Goal: Use online tool/utility: Utilize a website feature to perform a specific function

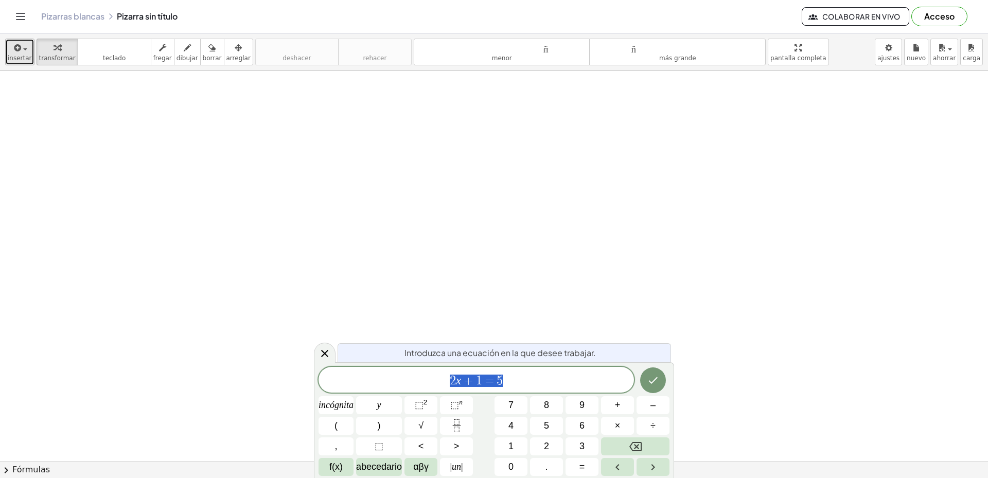
click at [14, 56] on font "insertar" at bounding box center [20, 58] width 24 height 7
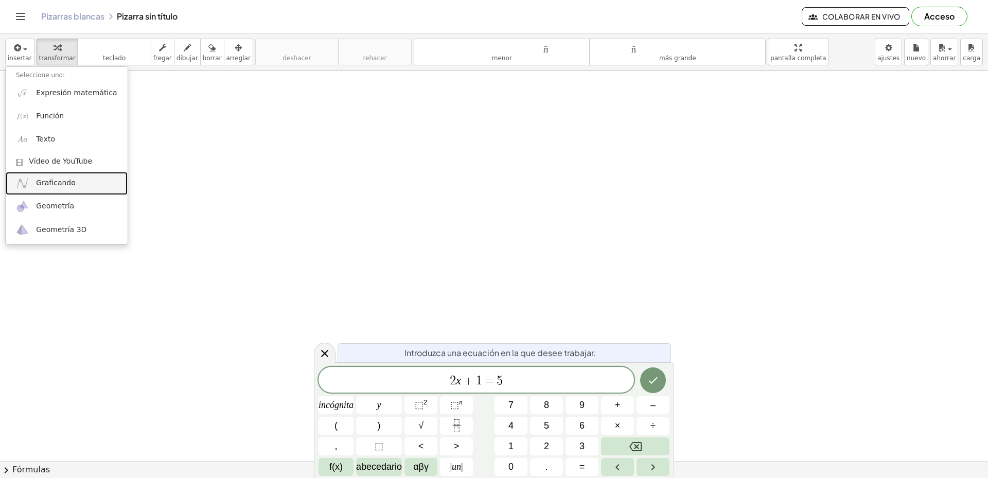
click at [70, 180] on font "Graficando" at bounding box center [56, 182] width 40 height 8
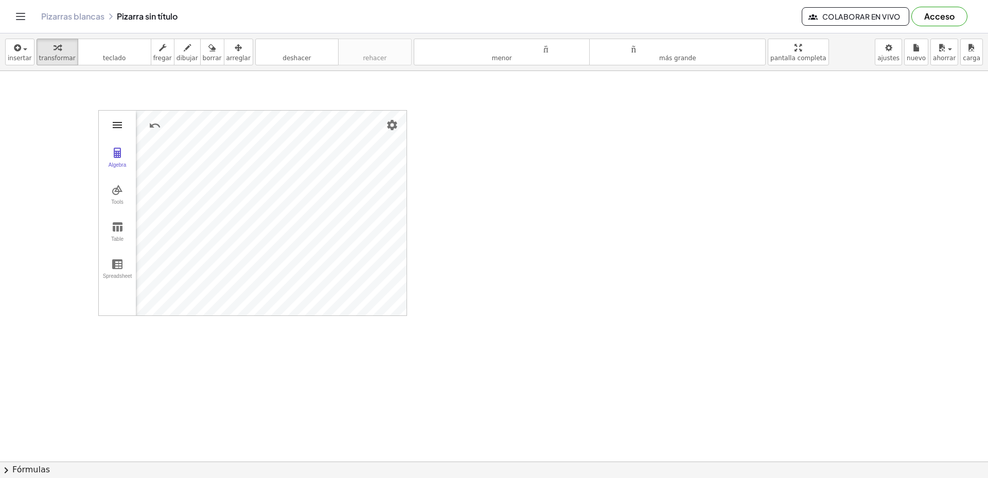
click at [119, 127] on img "Graphing Calculator" at bounding box center [117, 125] width 12 height 12
click at [54, 57] on font "transformar" at bounding box center [57, 58] width 37 height 7
click at [104, 47] on font "teclado" at bounding box center [114, 48] width 68 height 10
click at [113, 56] on font "teclado" at bounding box center [114, 58] width 23 height 7
click at [153, 57] on font "fregar" at bounding box center [162, 58] width 19 height 7
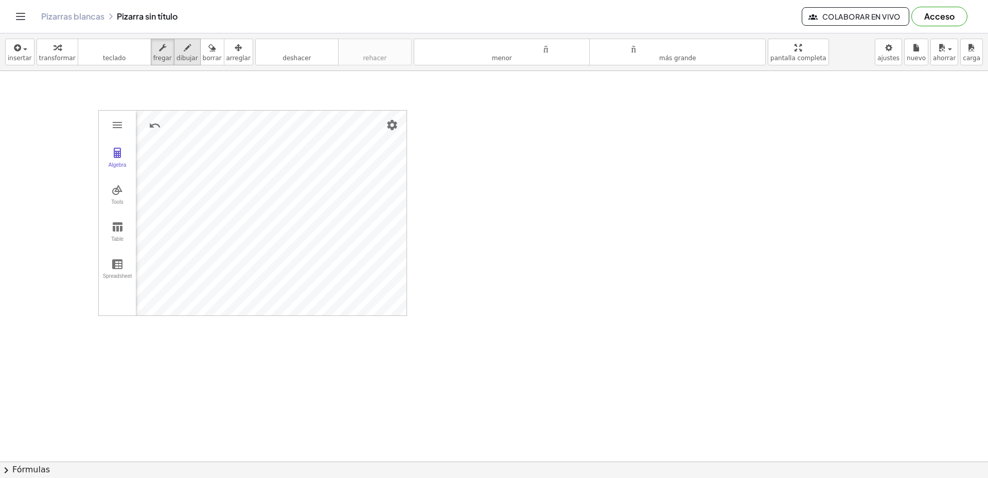
click at [176, 47] on div "button" at bounding box center [187, 47] width 22 height 12
click at [176, 48] on div "button" at bounding box center [187, 47] width 22 height 12
click at [176, 56] on font "dibujar" at bounding box center [187, 58] width 22 height 7
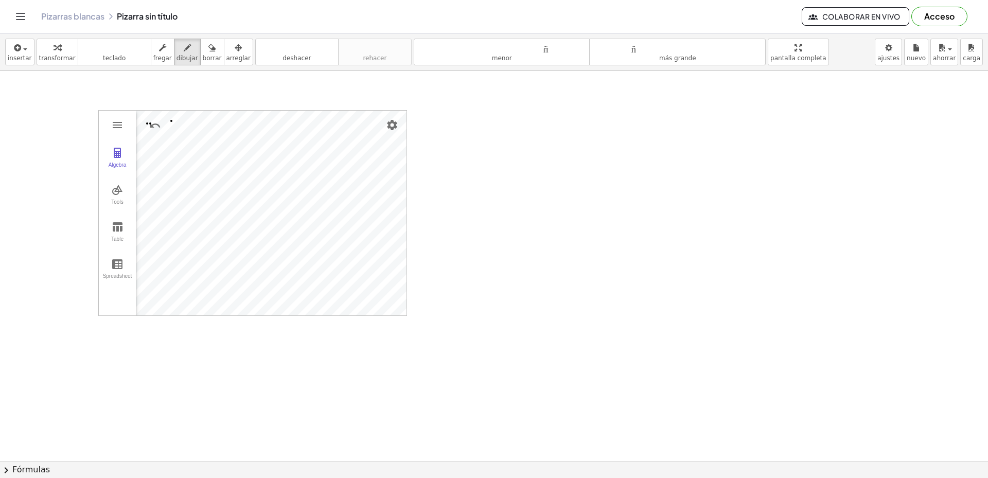
click at [208, 53] on icon "button" at bounding box center [211, 48] width 7 height 12
drag, startPoint x: 176, startPoint y: 102, endPoint x: 165, endPoint y: 124, distance: 25.5
drag, startPoint x: 165, startPoint y: 124, endPoint x: 155, endPoint y: 129, distance: 10.8
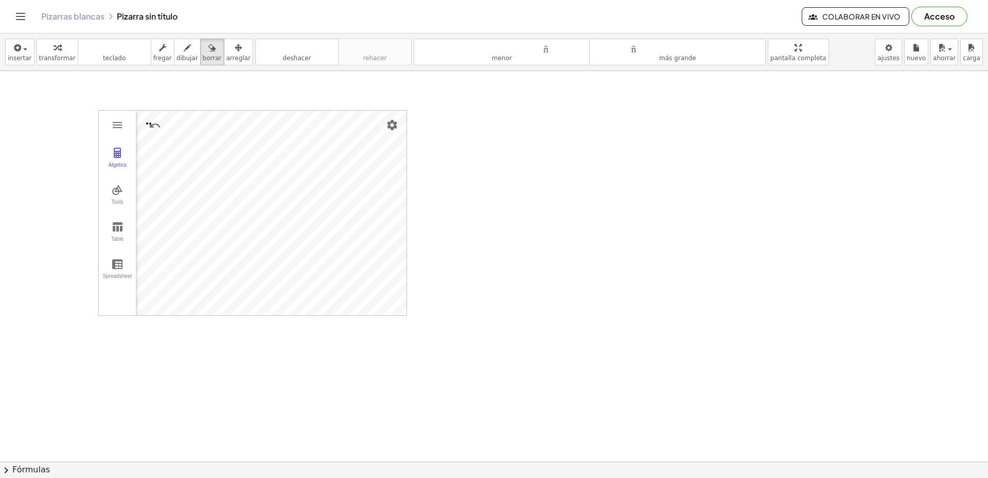
drag, startPoint x: 155, startPoint y: 129, endPoint x: 154, endPoint y: 136, distance: 7.3
drag, startPoint x: 157, startPoint y: 134, endPoint x: 266, endPoint y: 137, distance: 109.1
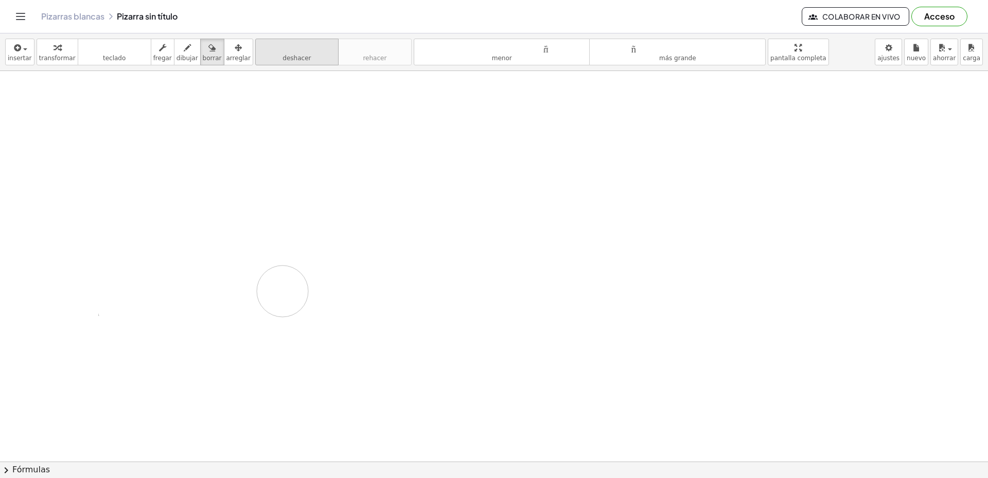
drag, startPoint x: 266, startPoint y: 137, endPoint x: 242, endPoint y: 57, distance: 84.0
click at [228, 57] on font "arreglar" at bounding box center [238, 58] width 24 height 7
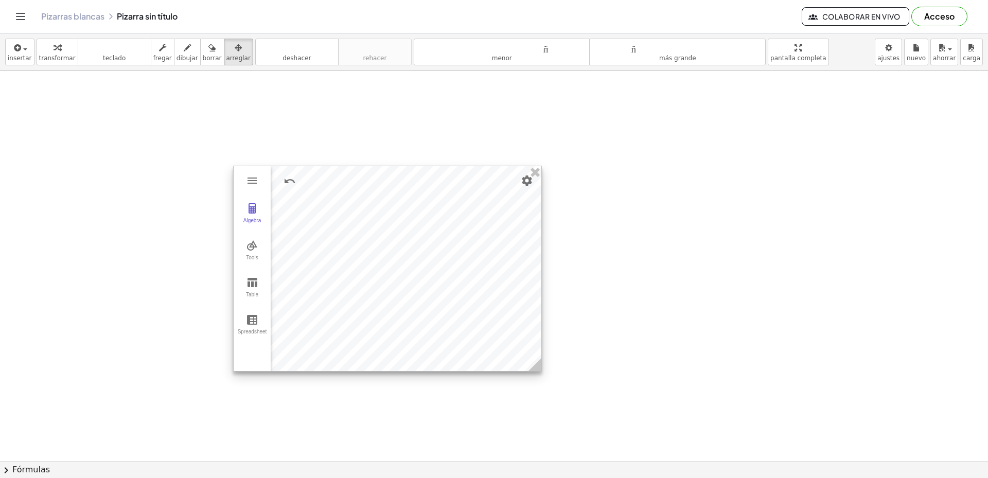
drag, startPoint x: 251, startPoint y: 155, endPoint x: 488, endPoint y: 200, distance: 241.3
click at [386, 211] on div at bounding box center [388, 268] width 308 height 205
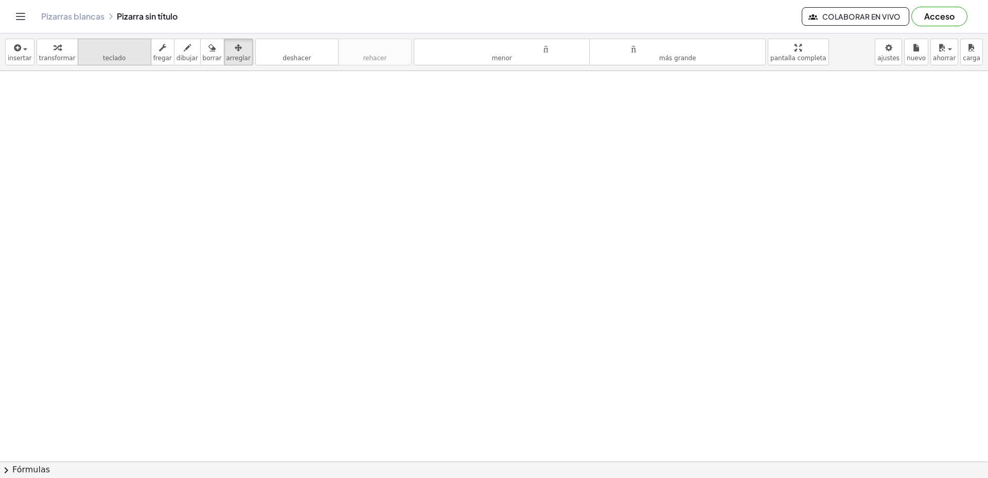
click at [103, 53] on icon "teclado" at bounding box center [114, 48] width 68 height 12
click at [901, 61] on body "Actividades matemáticas fáciles de comprender Empezar Banco de actividades Trab…" at bounding box center [494, 239] width 988 height 478
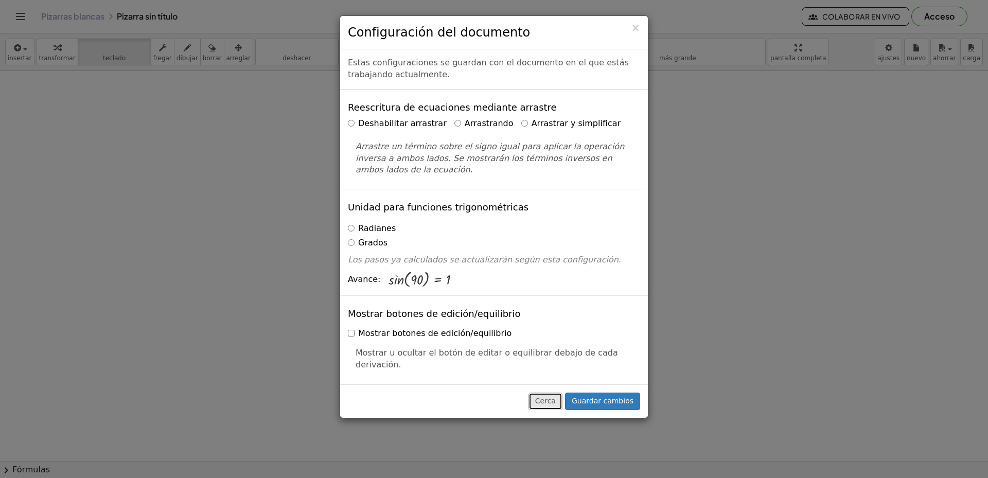
click at [552, 402] on font "Cerca" at bounding box center [545, 401] width 21 height 8
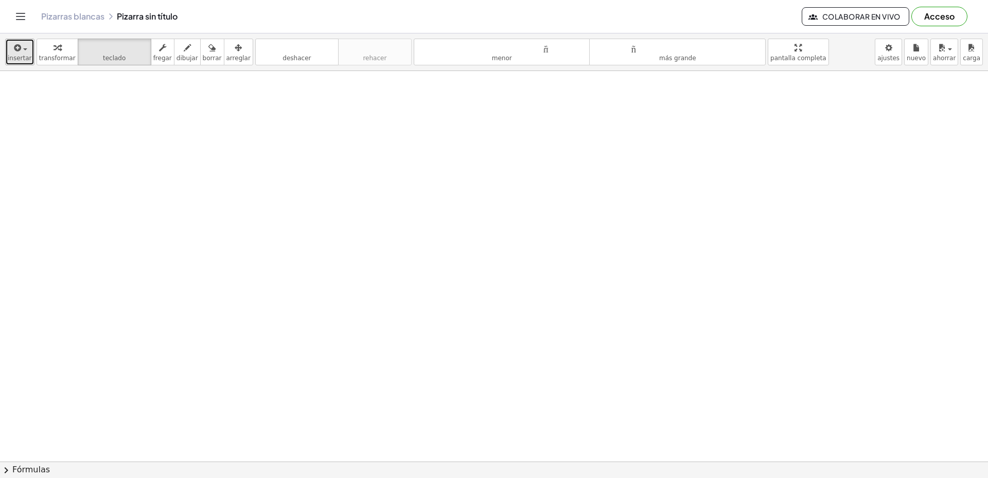
click at [20, 56] on font "insertar" at bounding box center [20, 58] width 24 height 7
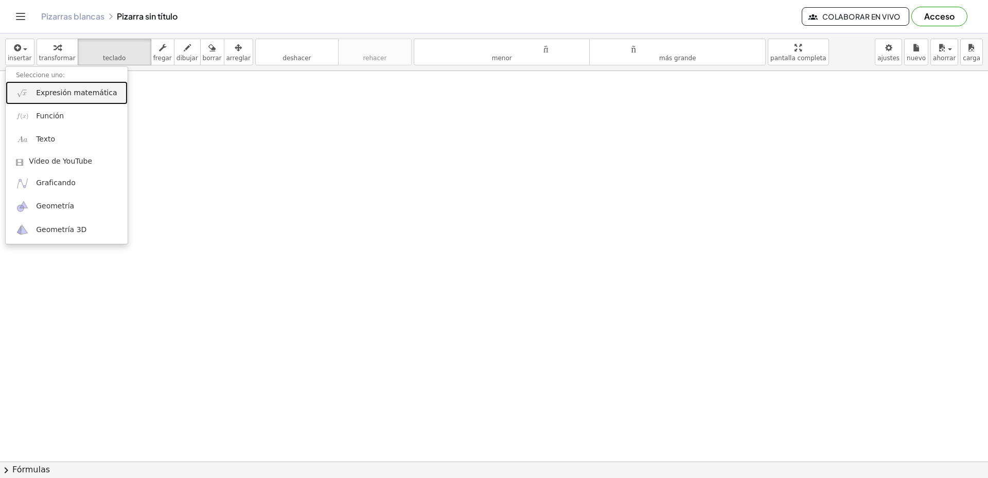
click at [93, 93] on font "Expresión matemática" at bounding box center [76, 92] width 81 height 8
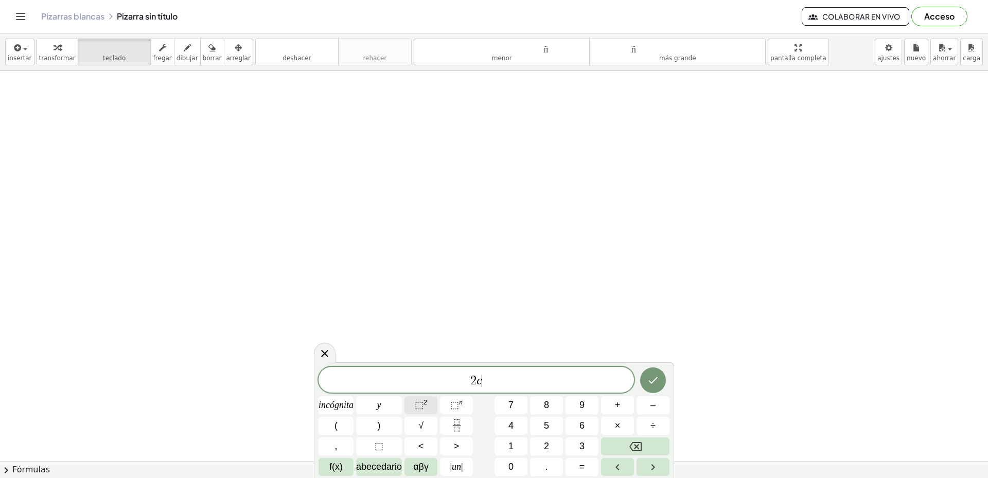
click at [421, 404] on font "⬚" at bounding box center [419, 405] width 9 height 10
click at [615, 407] on font "+" at bounding box center [618, 405] width 6 height 10
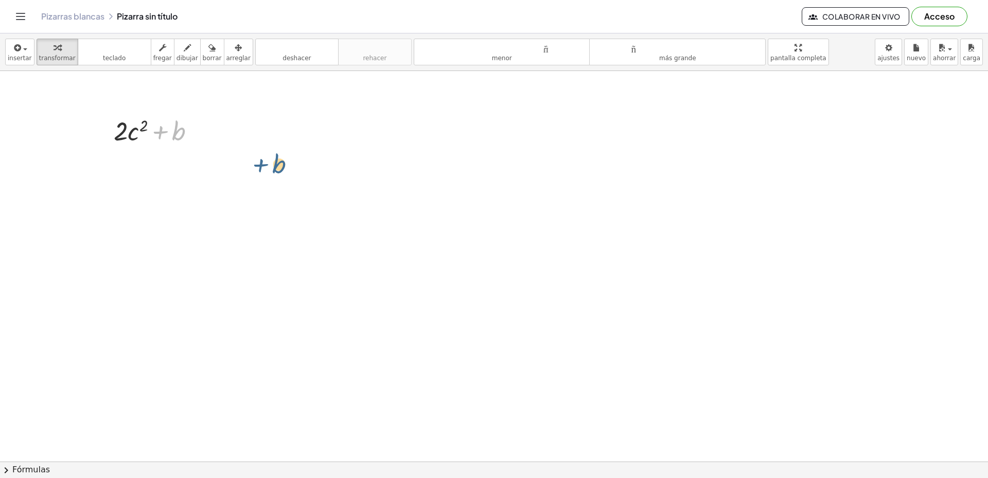
drag, startPoint x: 154, startPoint y: 130, endPoint x: 252, endPoint y: 162, distance: 102.8
click at [135, 130] on div at bounding box center [159, 130] width 100 height 35
drag, startPoint x: 118, startPoint y: 120, endPoint x: 251, endPoint y: 173, distance: 143.1
click at [252, 174] on div at bounding box center [255, 189] width 15 height 40
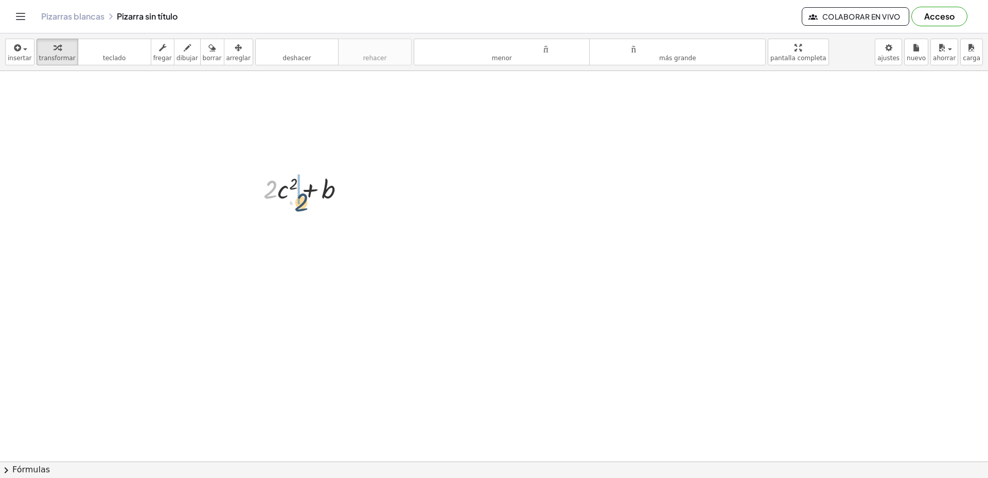
drag, startPoint x: 287, startPoint y: 188, endPoint x: 295, endPoint y: 188, distance: 8.2
drag, startPoint x: 289, startPoint y: 229, endPoint x: 247, endPoint y: 229, distance: 41.7
drag, startPoint x: 315, startPoint y: 193, endPoint x: 321, endPoint y: 195, distance: 7.0
click at [318, 195] on div at bounding box center [308, 188] width 100 height 35
click at [325, 186] on div at bounding box center [308, 188] width 100 height 35
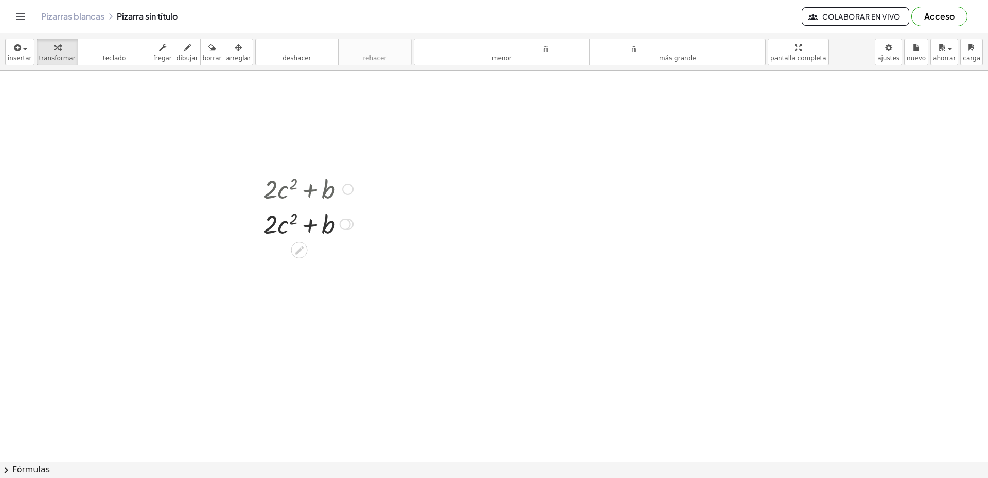
click at [348, 189] on div at bounding box center [347, 189] width 11 height 11
click at [348, 189] on div "Regresa a esta línea Copiar línea como LaTeX Derivación de copia como LaTeX" at bounding box center [347, 189] width 11 height 11
click at [308, 184] on div at bounding box center [308, 188] width 100 height 35
click at [653, 47] on font "tamaño_del_formato" at bounding box center [677, 48] width 171 height 10
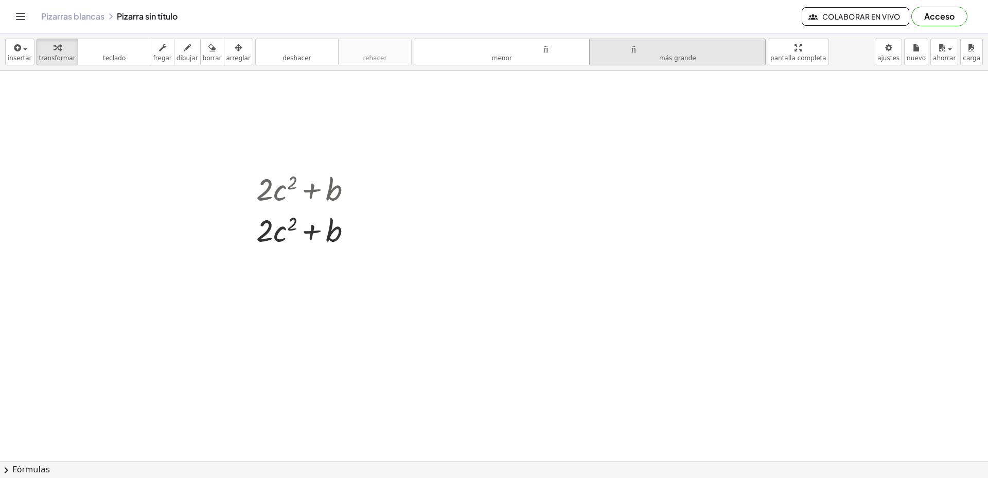
click at [653, 48] on font "tamaño_del_formato" at bounding box center [677, 48] width 171 height 10
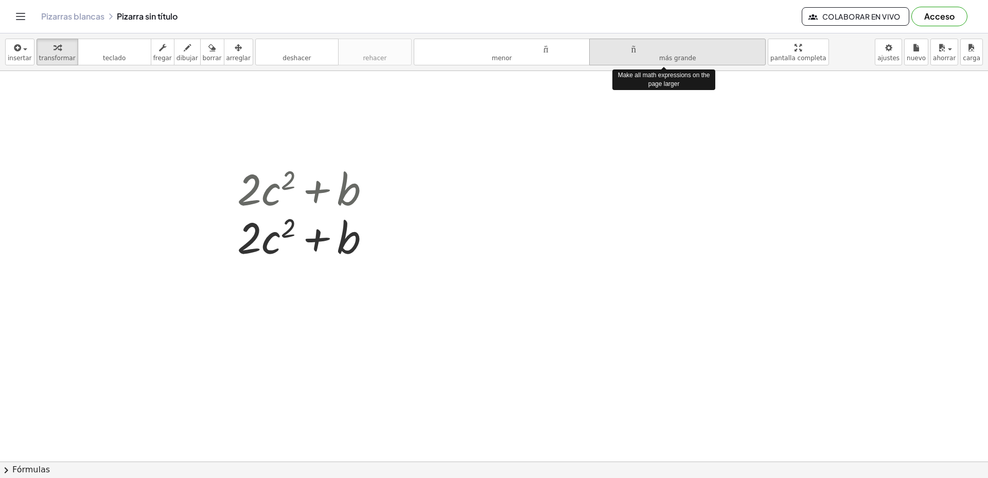
click at [653, 48] on font "tamaño_del_formato" at bounding box center [677, 48] width 171 height 10
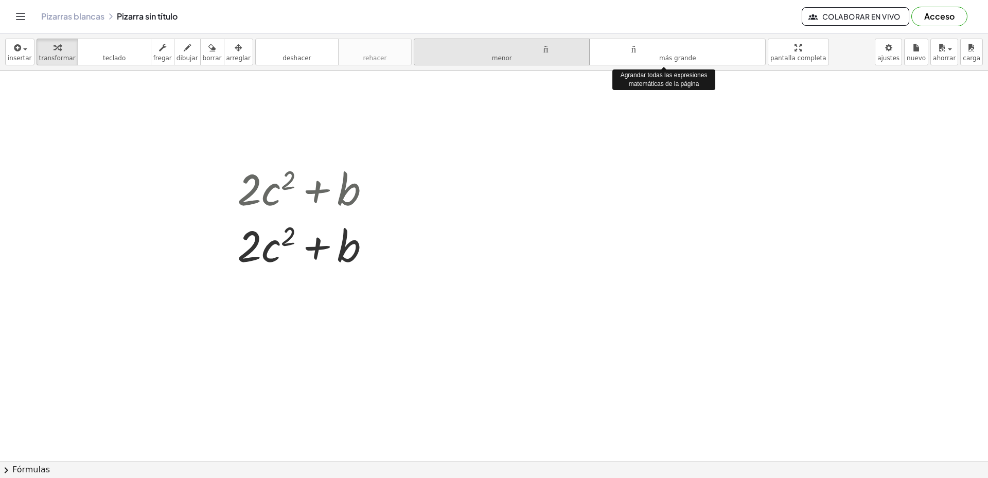
click at [525, 54] on button "tamaño_del_formato menor" at bounding box center [502, 52] width 176 height 27
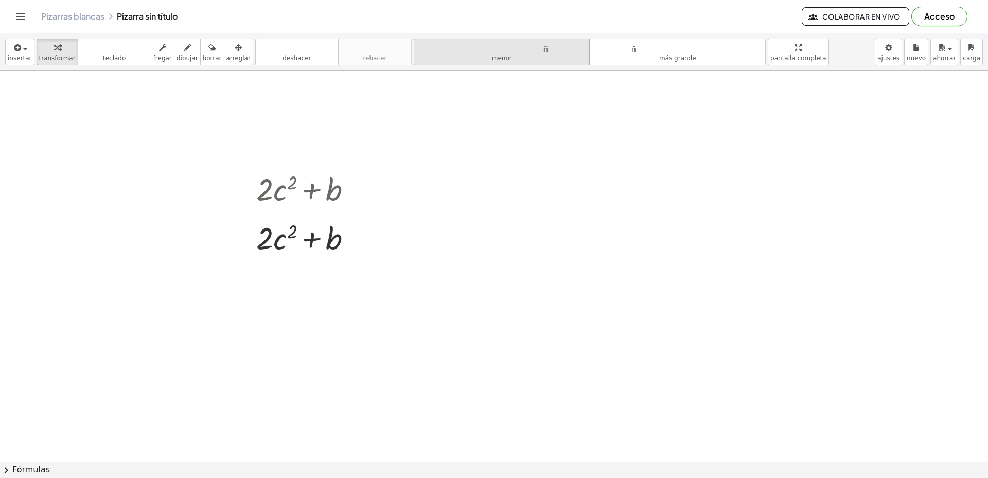
click at [525, 54] on button "tamaño_del_formato menor" at bounding box center [502, 52] width 176 height 27
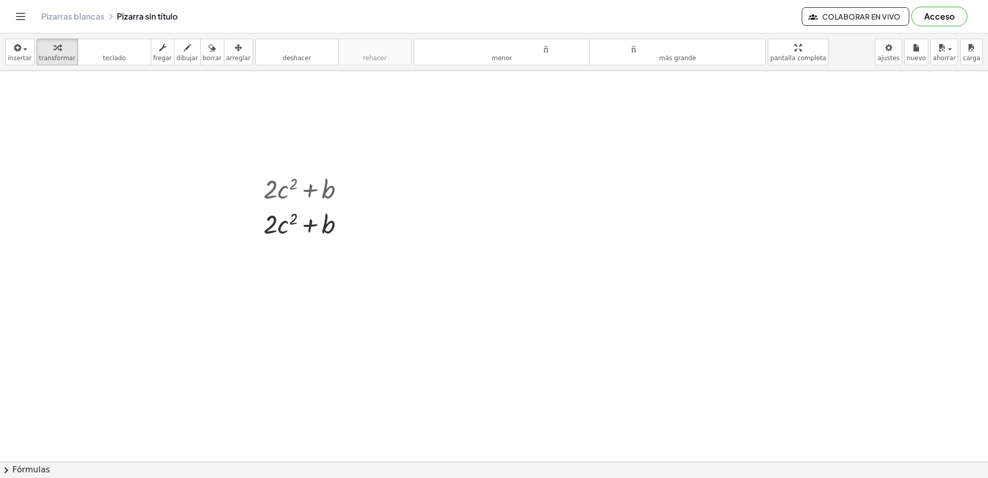
click at [21, 20] on icon "Cambiar navegación" at bounding box center [20, 16] width 9 height 6
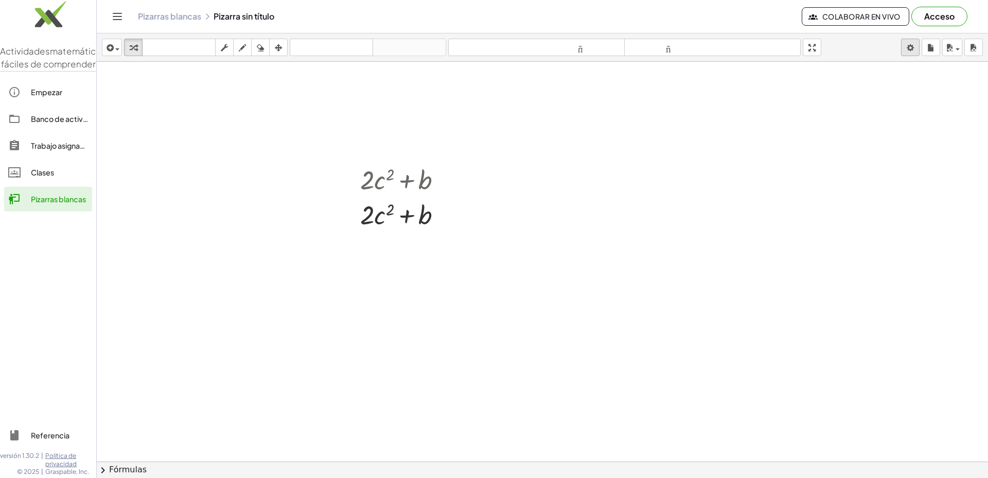
click at [903, 49] on body "Actividades matemáticas fáciles de comprender Empezar Banco de actividades Trab…" at bounding box center [494, 239] width 988 height 478
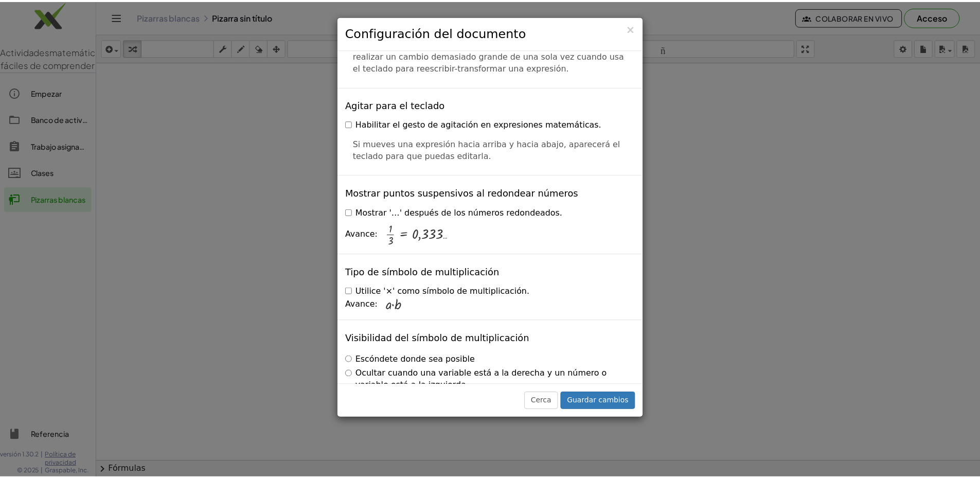
scroll to position [2459, 0]
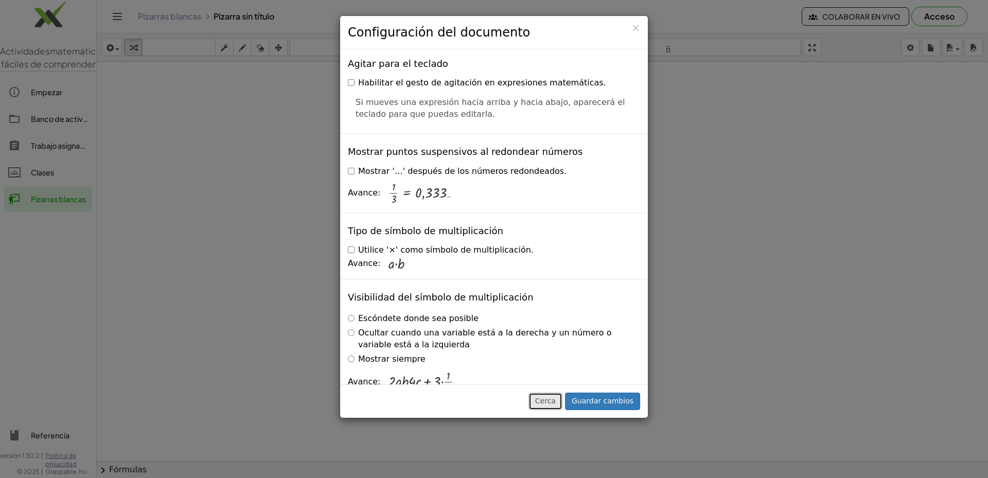
click at [556, 399] on font "Cerca" at bounding box center [545, 401] width 21 height 8
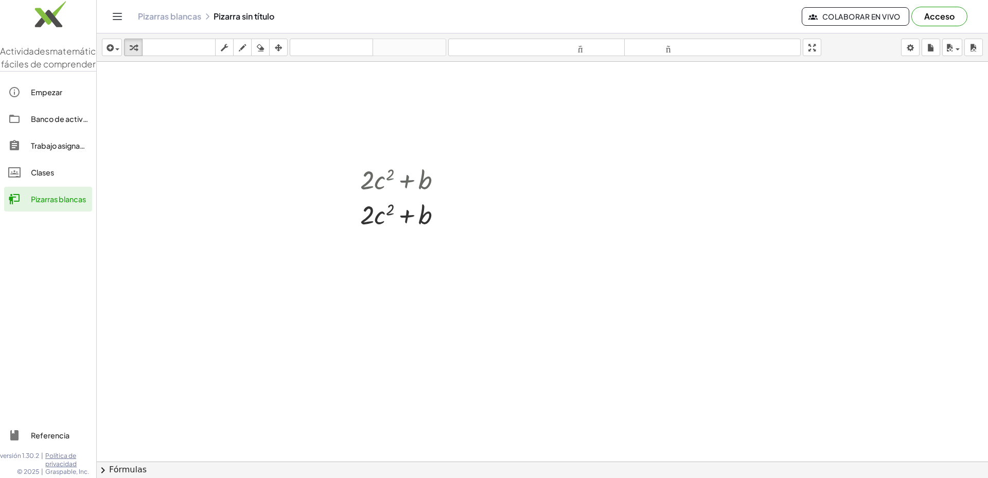
click at [67, 16] on img at bounding box center [48, 17] width 96 height 44
